Goal: Task Accomplishment & Management: Use online tool/utility

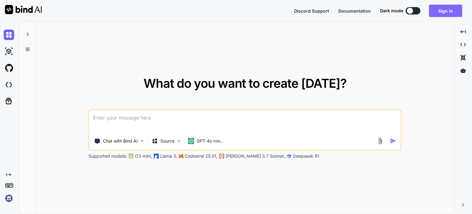
click at [443, 13] on button "Sign in" at bounding box center [445, 11] width 33 height 12
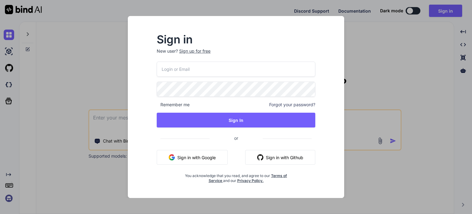
click at [203, 52] on div "Sign up for free" at bounding box center [194, 51] width 31 height 6
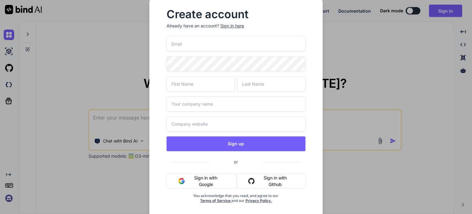
click at [201, 46] on input "email" at bounding box center [236, 43] width 139 height 15
type input "[EMAIL_ADDRESS][DOMAIN_NAME]"
type input "Dal"
type input "Sin"
type input "Self"
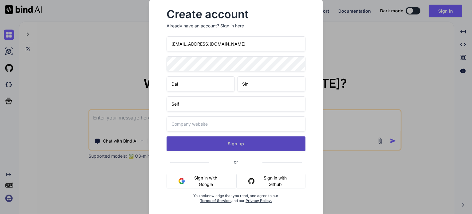
click at [240, 141] on div "daljit3+getbind@gmail.com Dal Sin Self Sign up or Sign in with Google Sign in w…" at bounding box center [236, 126] width 139 height 181
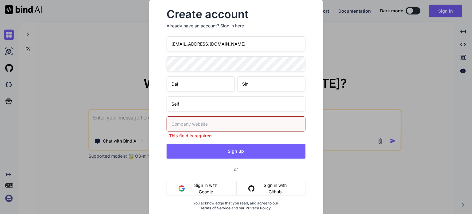
click at [208, 121] on input "text" at bounding box center [236, 123] width 139 height 15
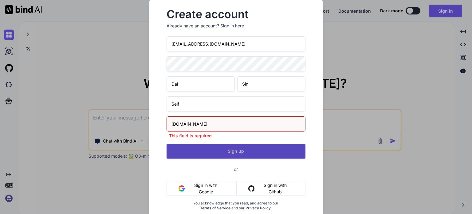
type input "www.selfemployed.co.uk"
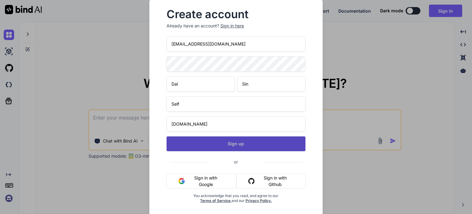
click at [237, 150] on button "Sign up" at bounding box center [236, 143] width 139 height 15
type textarea "x"
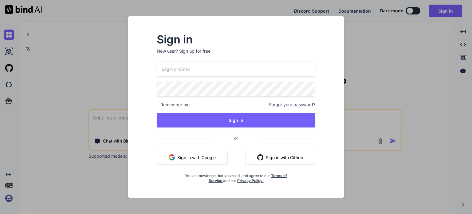
click at [238, 72] on input "email" at bounding box center [236, 69] width 159 height 15
type input "[EMAIL_ADDRESS][DOMAIN_NAME]"
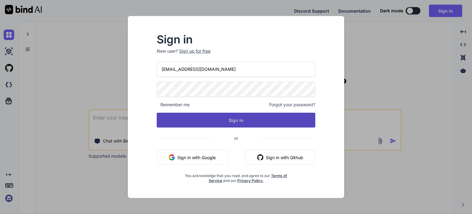
click at [235, 119] on button "Sign In" at bounding box center [236, 120] width 159 height 15
click at [236, 123] on button "Sign In" at bounding box center [236, 120] width 159 height 15
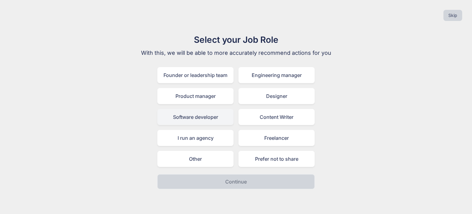
click at [208, 117] on div "Software developer" at bounding box center [195, 117] width 76 height 16
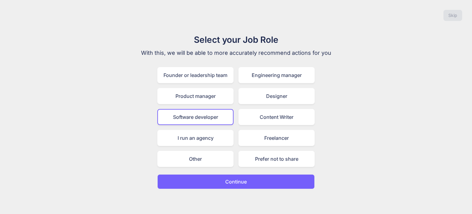
click at [233, 178] on p "Continue" at bounding box center [236, 181] width 22 height 7
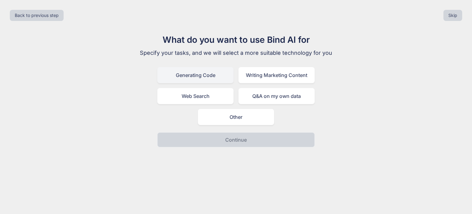
click at [204, 75] on div "Generating Code" at bounding box center [195, 75] width 76 height 16
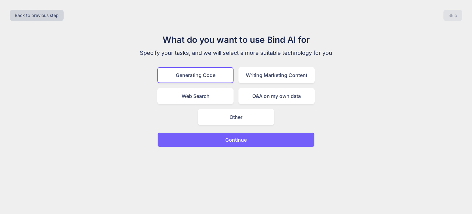
click at [235, 142] on p "Continue" at bounding box center [236, 139] width 22 height 7
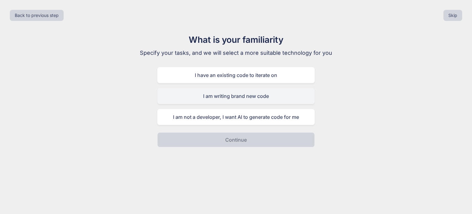
click at [245, 95] on div "I am writing brand new code" at bounding box center [235, 96] width 157 height 16
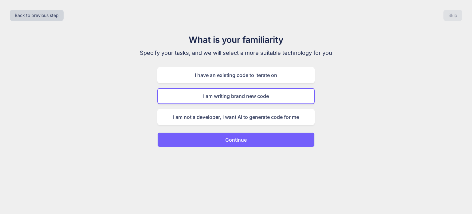
click at [244, 138] on p "Continue" at bounding box center [236, 139] width 22 height 7
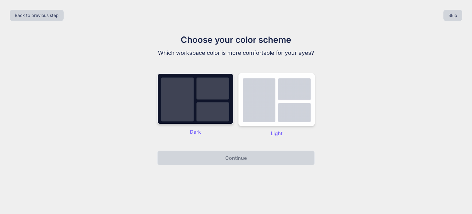
click at [204, 104] on img at bounding box center [195, 98] width 76 height 51
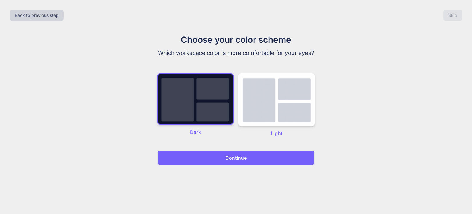
click at [234, 160] on p "Continue" at bounding box center [236, 157] width 22 height 7
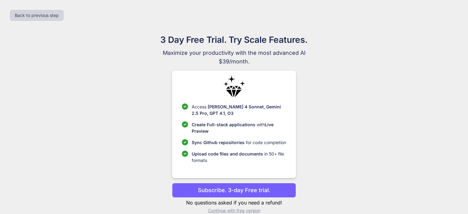
scroll to position [9, 0]
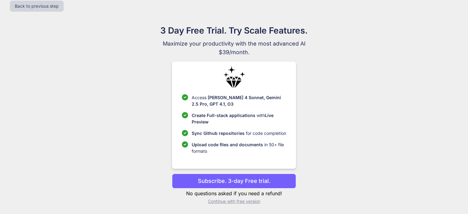
click at [248, 200] on p "Continue with free version" at bounding box center [234, 201] width 124 height 6
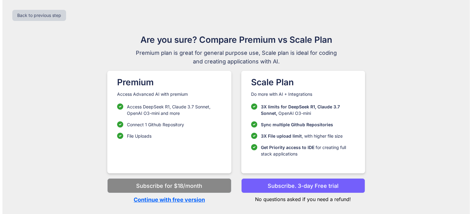
scroll to position [0, 0]
click at [192, 199] on p "Continue with free version" at bounding box center [169, 199] width 124 height 8
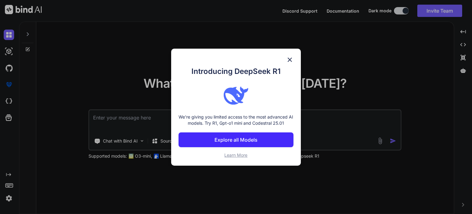
click at [290, 57] on img at bounding box center [289, 59] width 7 height 7
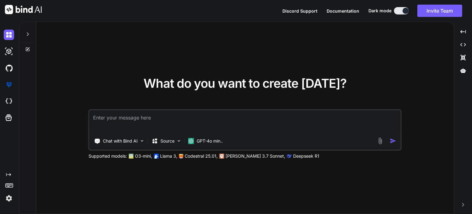
click at [193, 123] on textarea at bounding box center [246, 121] width 312 height 23
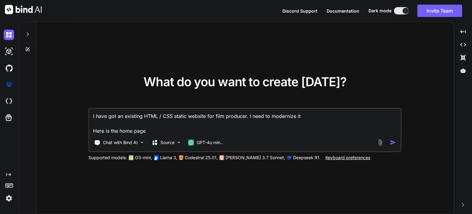
paste textarea "[URL][DOMAIN_NAME]"
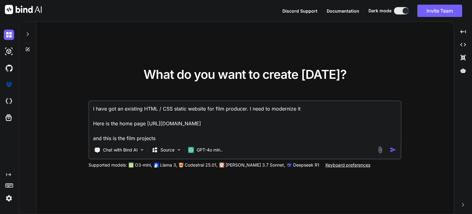
paste textarea "[URL][DOMAIN_NAME]"
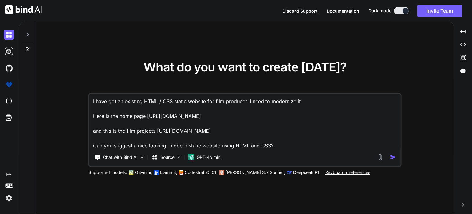
type textarea "I have got an existing HTML / CSS static website for film producer. I need to m…"
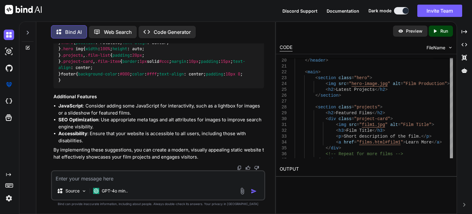
scroll to position [1220, 0]
click at [444, 29] on p "Run" at bounding box center [445, 31] width 8 height 6
click at [330, 184] on link "[URL][DOMAIN_NAME]" at bounding box center [305, 184] width 50 height 6
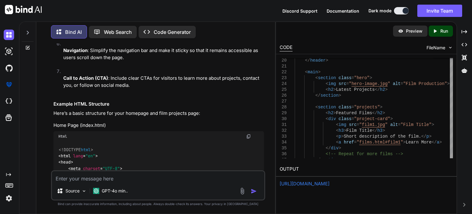
scroll to position [228, 0]
click at [248, 142] on div "Html" at bounding box center [159, 136] width 211 height 10
click at [248, 139] on img at bounding box center [248, 136] width 5 height 5
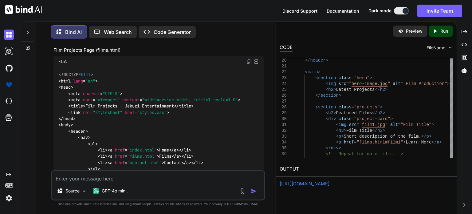
scroll to position [609, 0]
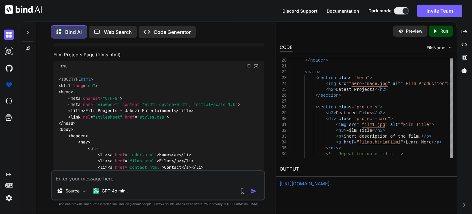
click at [249, 69] on img at bounding box center [248, 66] width 5 height 5
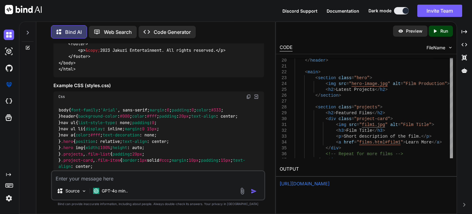
scroll to position [841, 0]
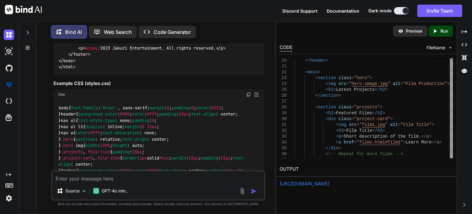
click at [248, 97] on img at bounding box center [248, 94] width 5 height 5
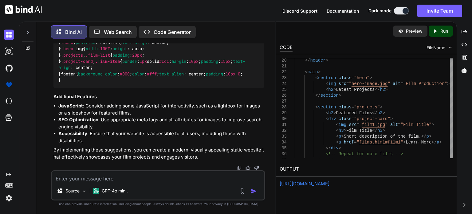
scroll to position [1220, 0]
click at [128, 181] on textarea at bounding box center [158, 176] width 213 height 11
type textarea "C"
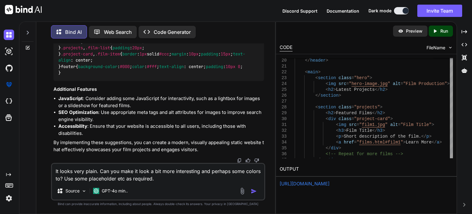
type textarea "It looks very plain. Can you make it look a bit more interesting and perhaps so…"
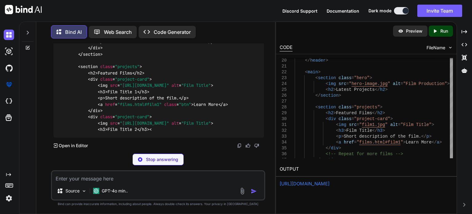
scroll to position [1425, 0]
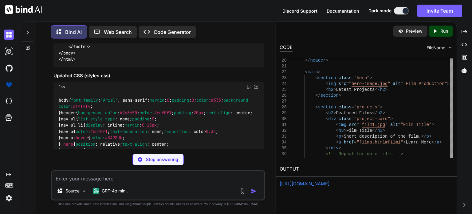
scroll to position [1833, 0]
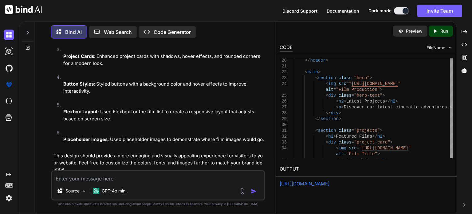
scroll to position [2130, 0]
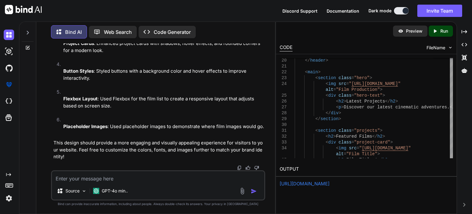
scroll to position [2994, 0]
